Goal: Check status: Check status

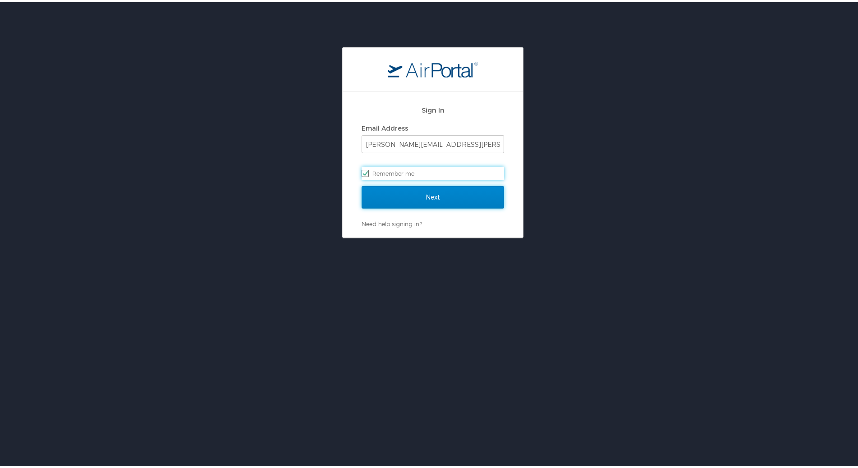
click at [400, 195] on input "Next" at bounding box center [432, 195] width 142 height 23
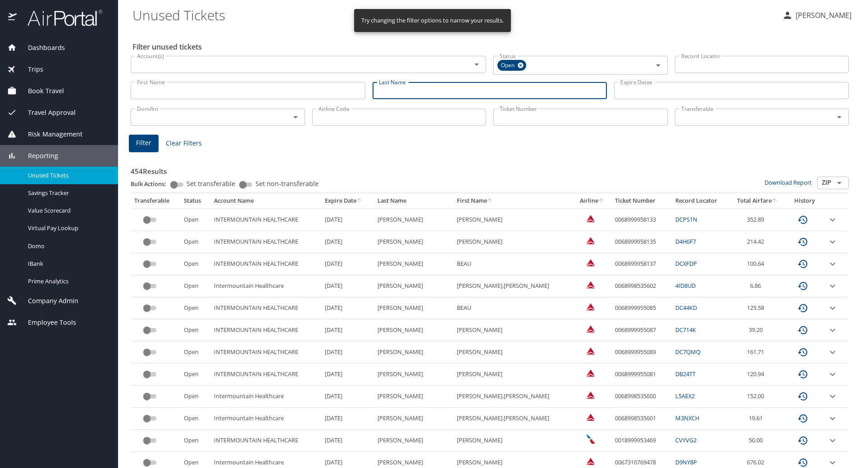
click at [407, 91] on input "Last Name" at bounding box center [490, 90] width 235 height 17
type input "[PERSON_NAME]"
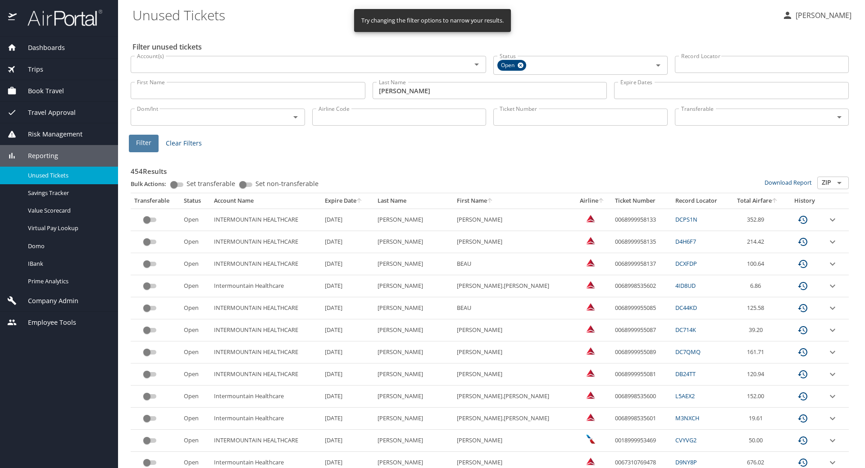
click at [150, 140] on span "Filter" at bounding box center [143, 142] width 15 height 11
